Goal: Information Seeking & Learning: Learn about a topic

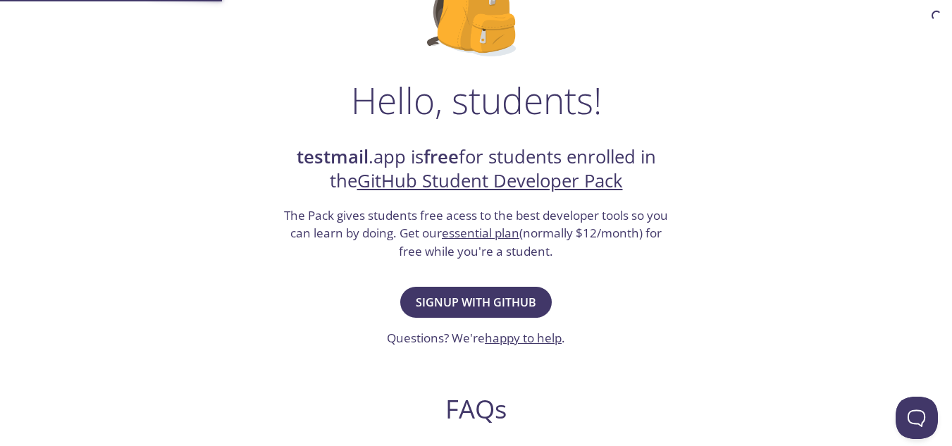
scroll to position [159, 0]
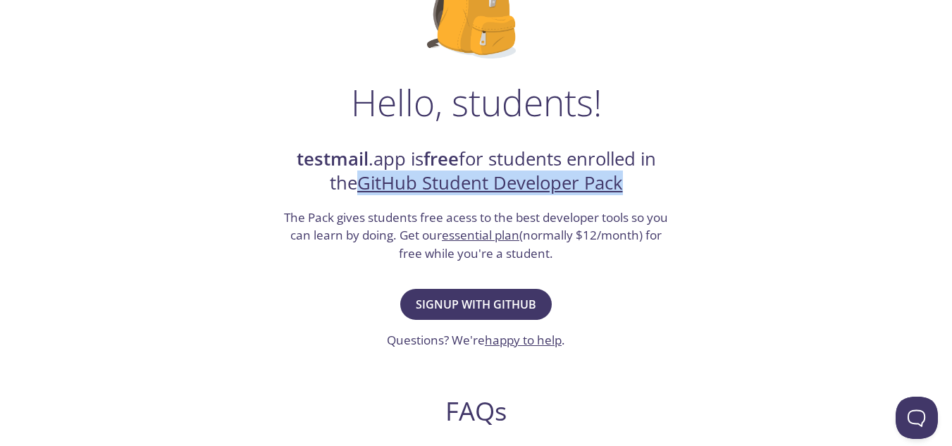
drag, startPoint x: 357, startPoint y: 181, endPoint x: 640, endPoint y: 190, distance: 282.8
click at [640, 190] on h2 "testmail .app is free for students enrolled in the GitHub Student Developer Pack" at bounding box center [477, 171] width 388 height 49
drag, startPoint x: 633, startPoint y: 191, endPoint x: 365, endPoint y: 195, distance: 267.9
click at [365, 195] on h2 "testmail .app is free for students enrolled in the GitHub Student Developer Pack" at bounding box center [477, 171] width 388 height 49
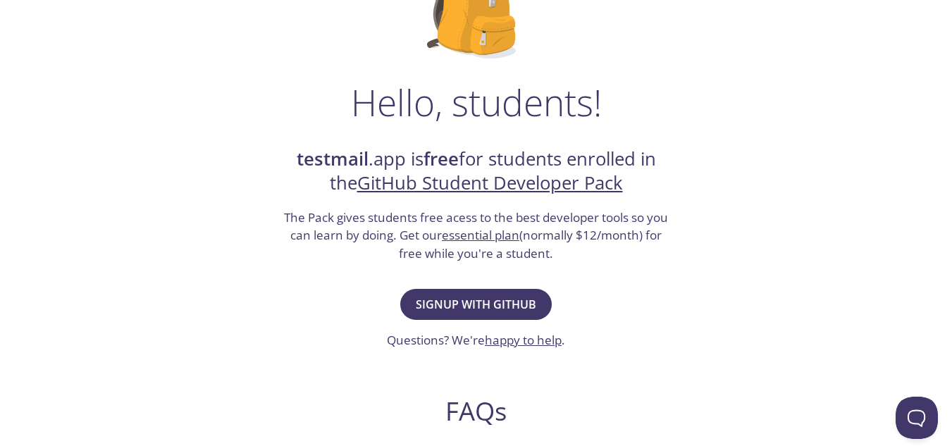
click at [347, 220] on h3 "The Pack gives students free acess to the best developer tools so you can learn…" at bounding box center [477, 236] width 388 height 54
drag, startPoint x: 331, startPoint y: 220, endPoint x: 285, endPoint y: 223, distance: 46.0
click at [285, 223] on h3 "The Pack gives students free acess to the best developer tools so you can learn…" at bounding box center [477, 236] width 388 height 54
click at [300, 245] on h3 "The Pack gives students free acess to the best developer tools so you can learn…" at bounding box center [477, 236] width 388 height 54
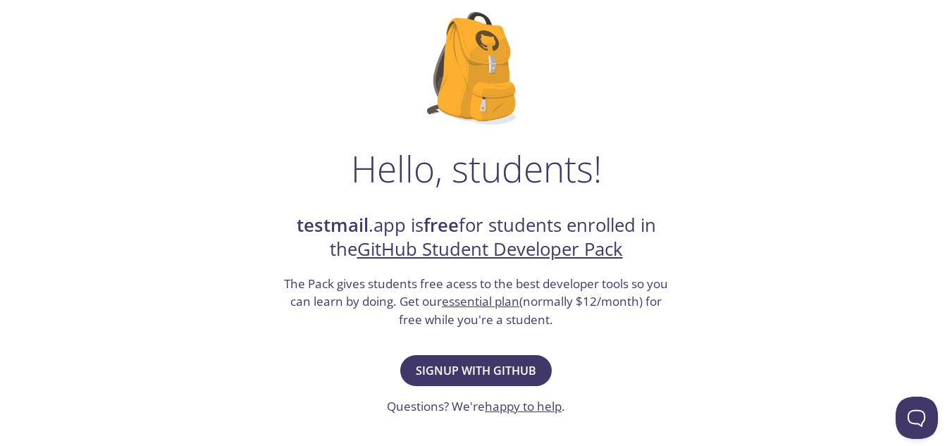
scroll to position [93, 0]
drag, startPoint x: 293, startPoint y: 229, endPoint x: 400, endPoint y: 230, distance: 107.1
click at [400, 230] on h2 "testmail .app is free for students enrolled in the GitHub Student Developer Pack" at bounding box center [477, 237] width 388 height 49
click at [443, 227] on strong "free" at bounding box center [441, 224] width 35 height 25
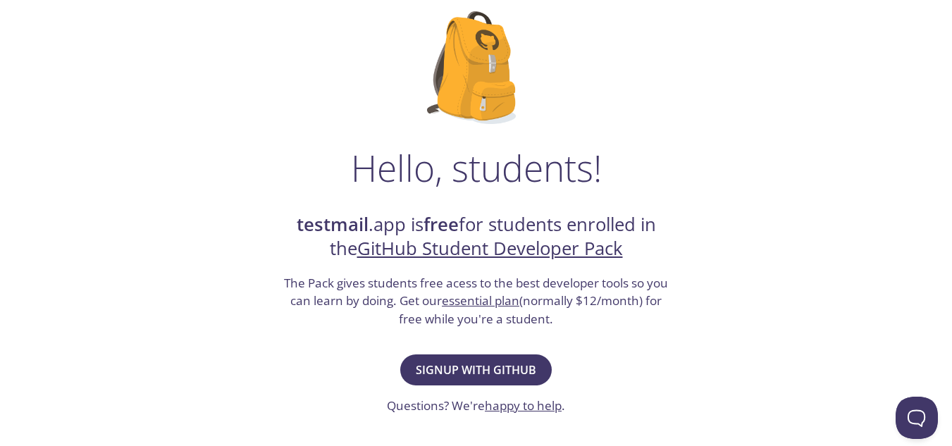
click at [525, 215] on h2 "testmail .app is free for students enrolled in the GitHub Student Developer Pack" at bounding box center [477, 237] width 388 height 49
click at [357, 245] on h2 "testmail .app is free for students enrolled in the GitHub Student Developer Pack" at bounding box center [477, 237] width 388 height 49
click at [376, 248] on link "GitHub Student Developer Pack" at bounding box center [490, 248] width 266 height 25
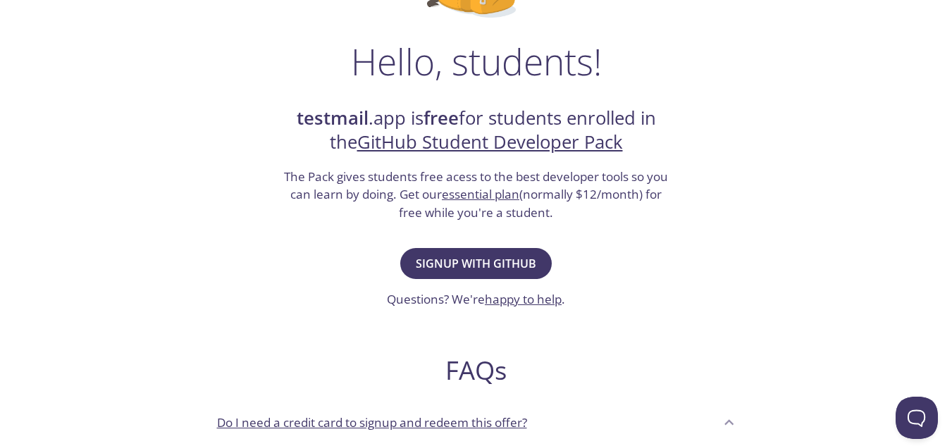
scroll to position [206, 0]
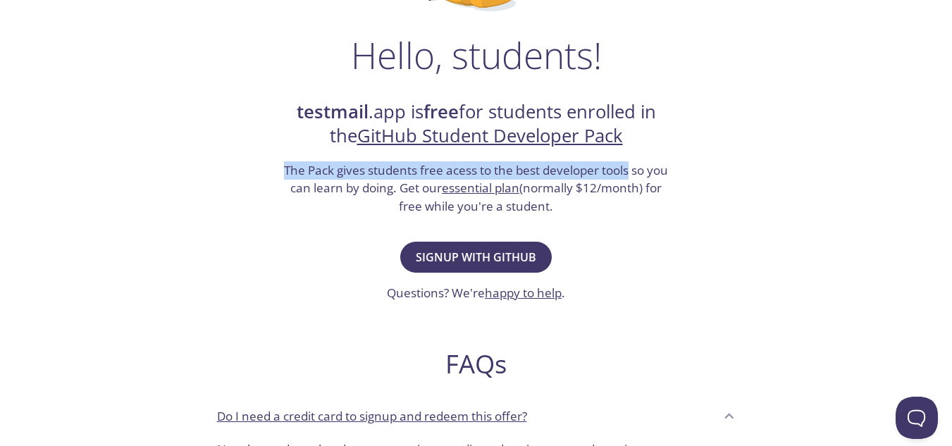
drag, startPoint x: 627, startPoint y: 171, endPoint x: 250, endPoint y: 161, distance: 377.2
click at [250, 161] on div "Hello, students! testmail .app is free for students enrolled in the GitHub Stud…" at bounding box center [477, 306] width 688 height 861
click at [397, 164] on h3 "The Pack gives students free acess to the best developer tools so you can learn…" at bounding box center [477, 188] width 388 height 54
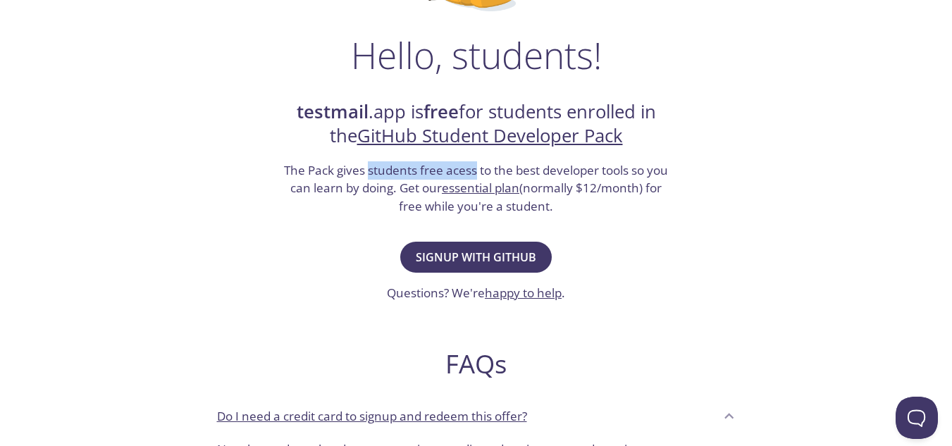
drag, startPoint x: 368, startPoint y: 171, endPoint x: 474, endPoint y: 173, distance: 106.5
click at [474, 173] on h3 "The Pack gives students free acess to the best developer tools so you can learn…" at bounding box center [477, 188] width 388 height 54
click at [377, 192] on h3 "The Pack gives students free acess to the best developer tools so you can learn…" at bounding box center [477, 188] width 388 height 54
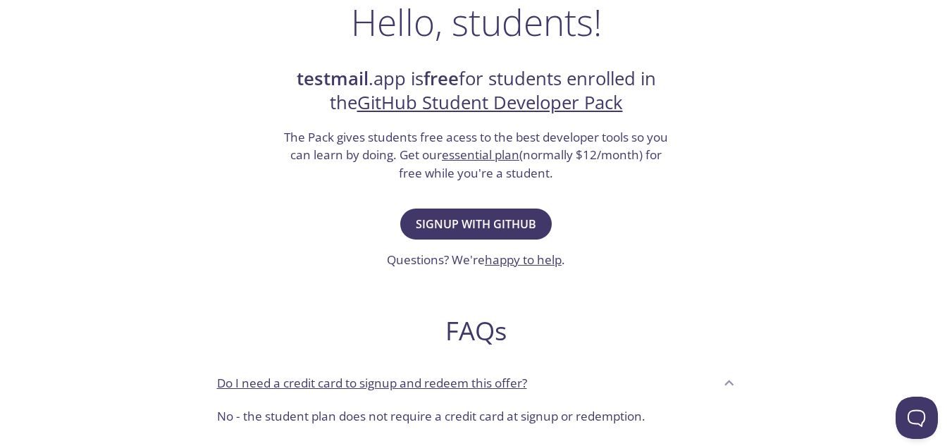
scroll to position [0, 0]
